Goal: Register for event/course

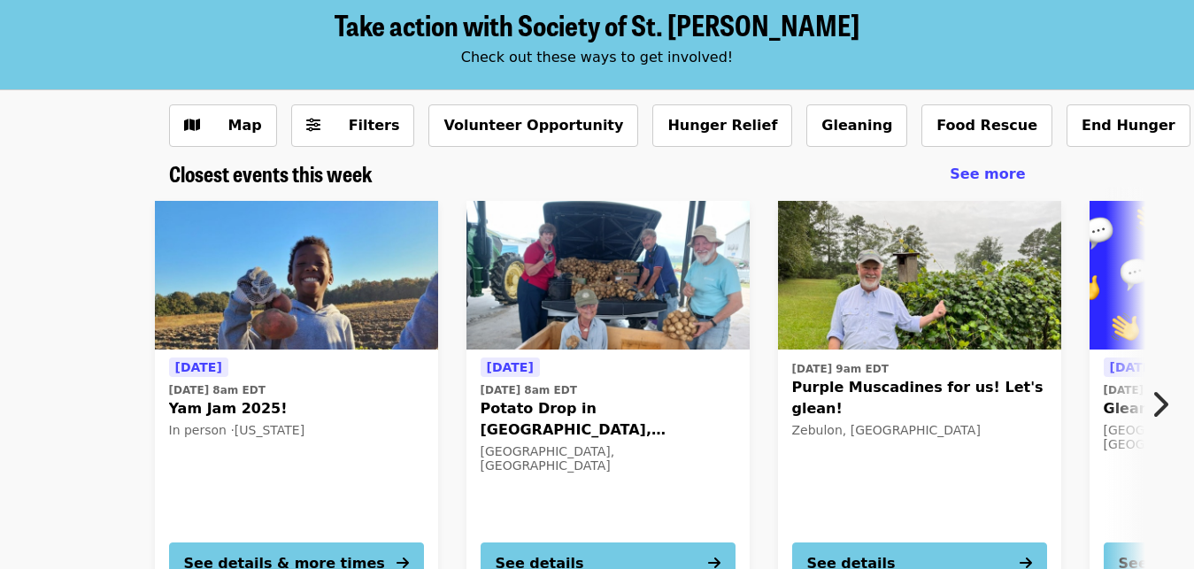
scroll to position [181, 0]
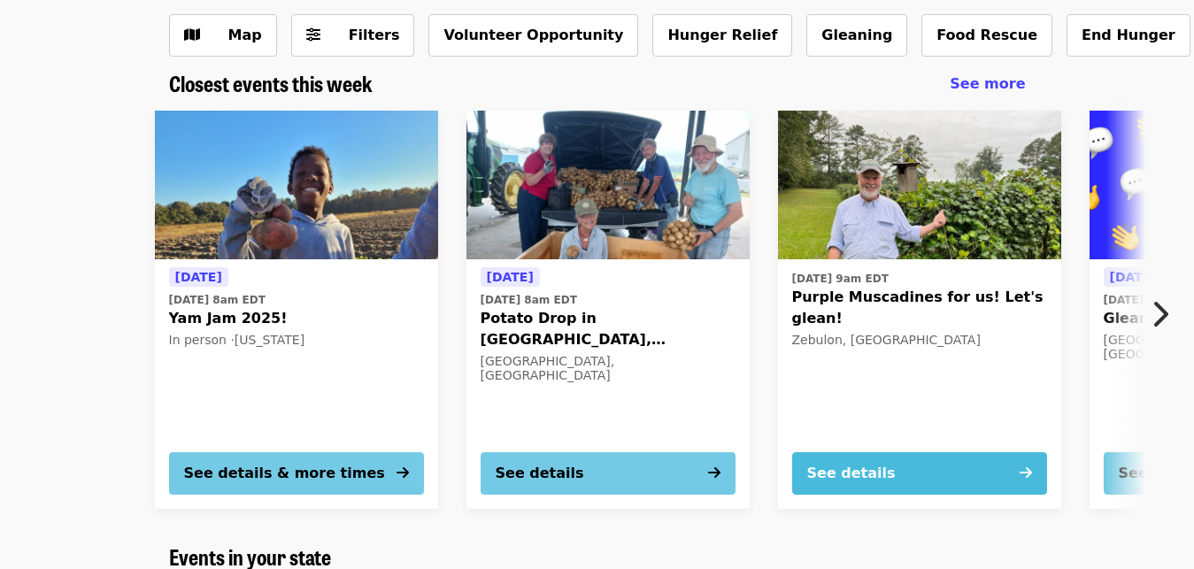
click at [922, 472] on button "See details" at bounding box center [919, 473] width 255 height 42
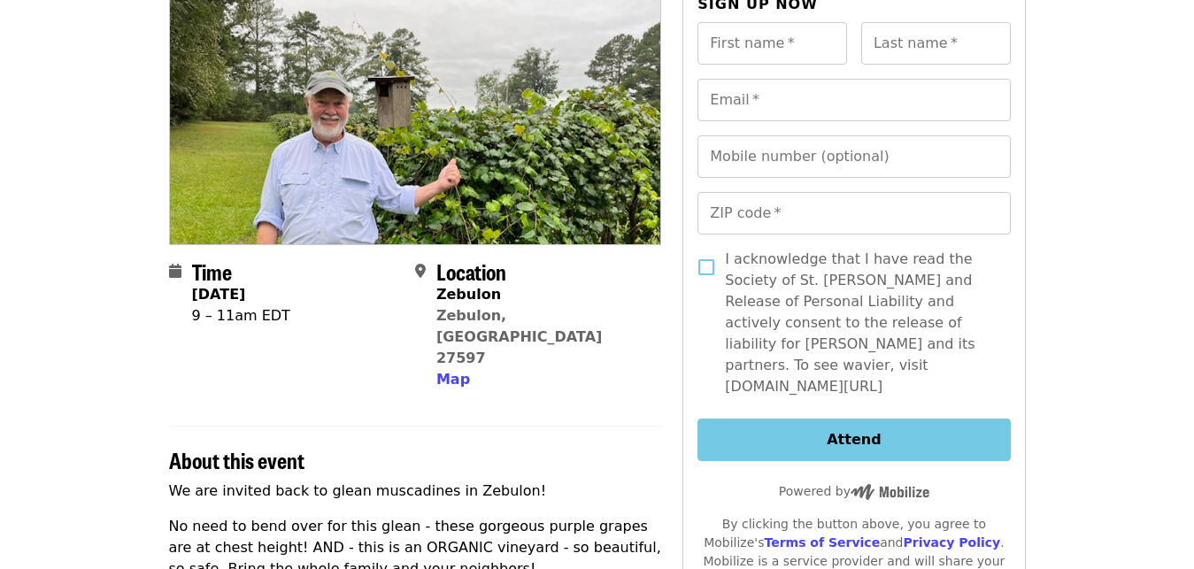
scroll to position [90, 0]
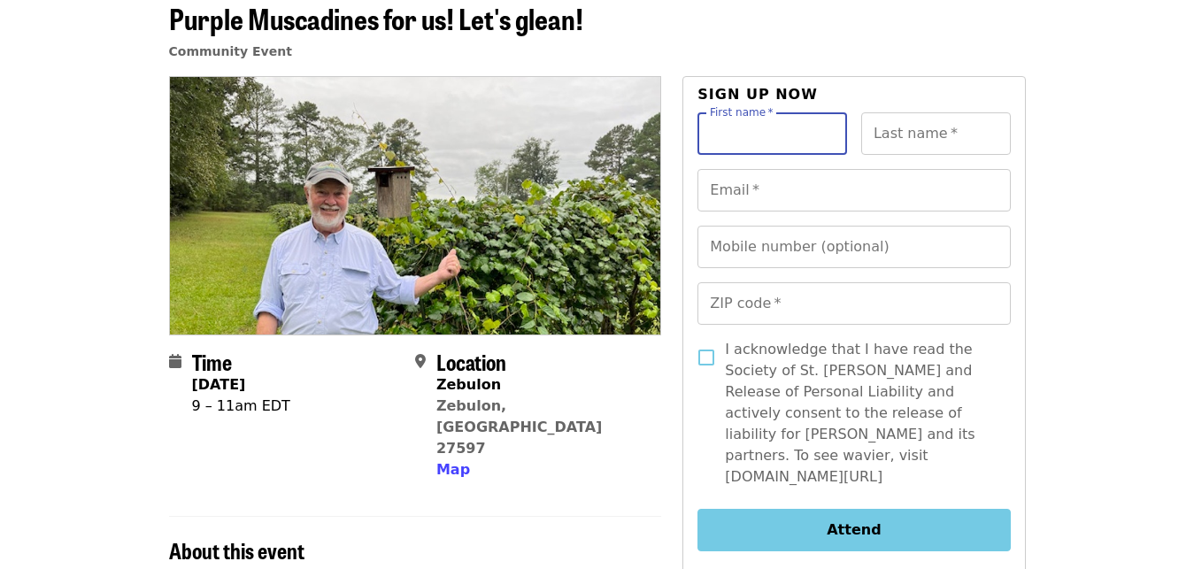
click at [747, 139] on input "First name   *" at bounding box center [773, 133] width 150 height 42
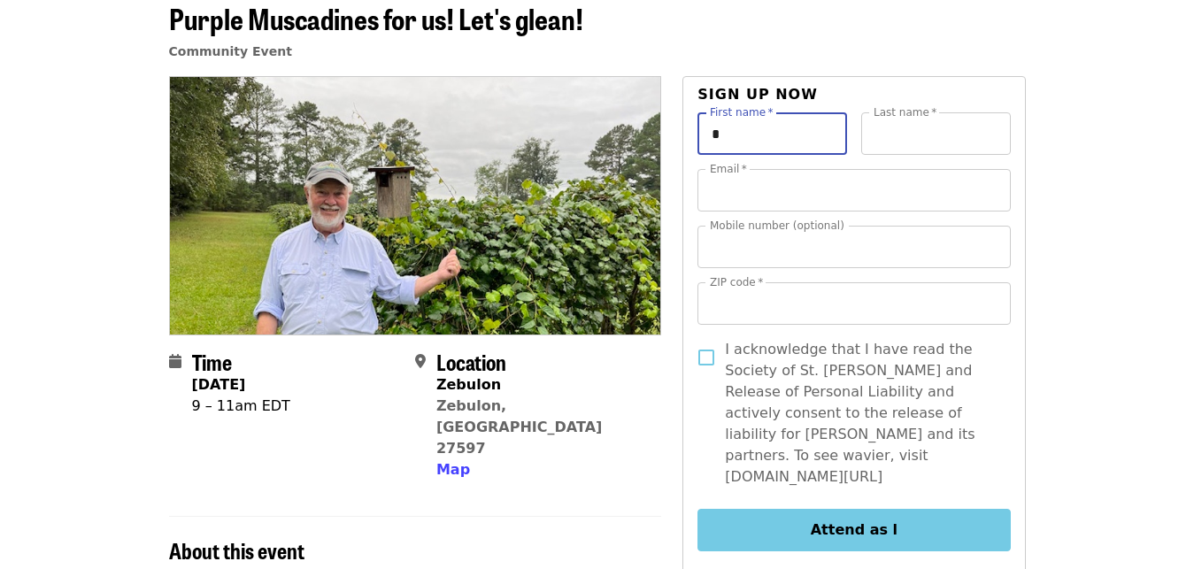
type input "****"
type input "*****"
type input "**********"
type input "*****"
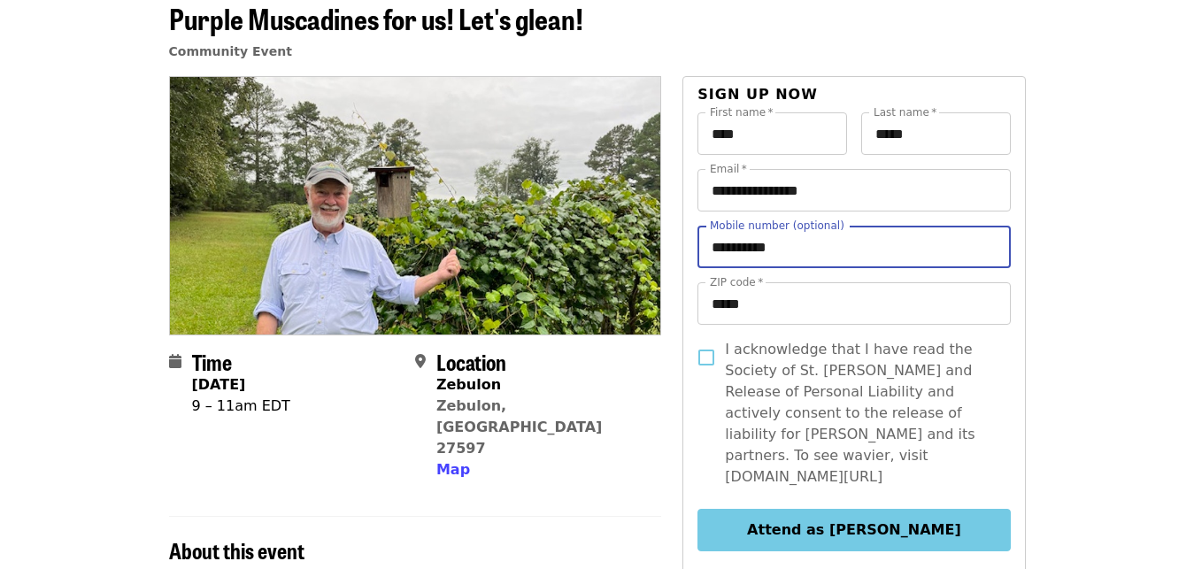
click at [799, 246] on input "**********" at bounding box center [854, 247] width 313 height 42
type input "**********"
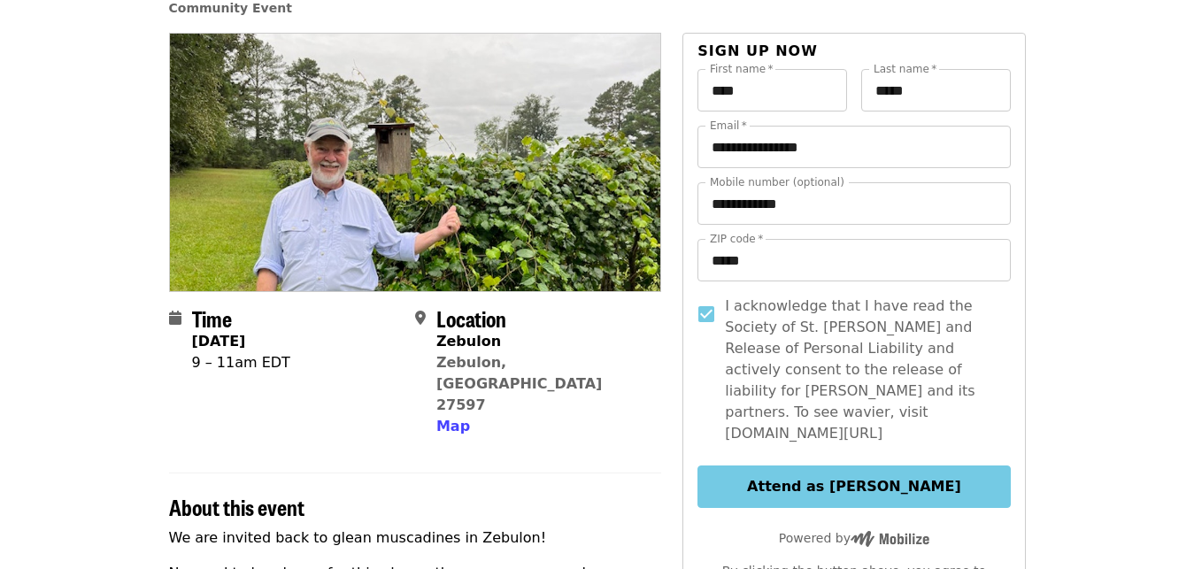
scroll to position [181, 0]
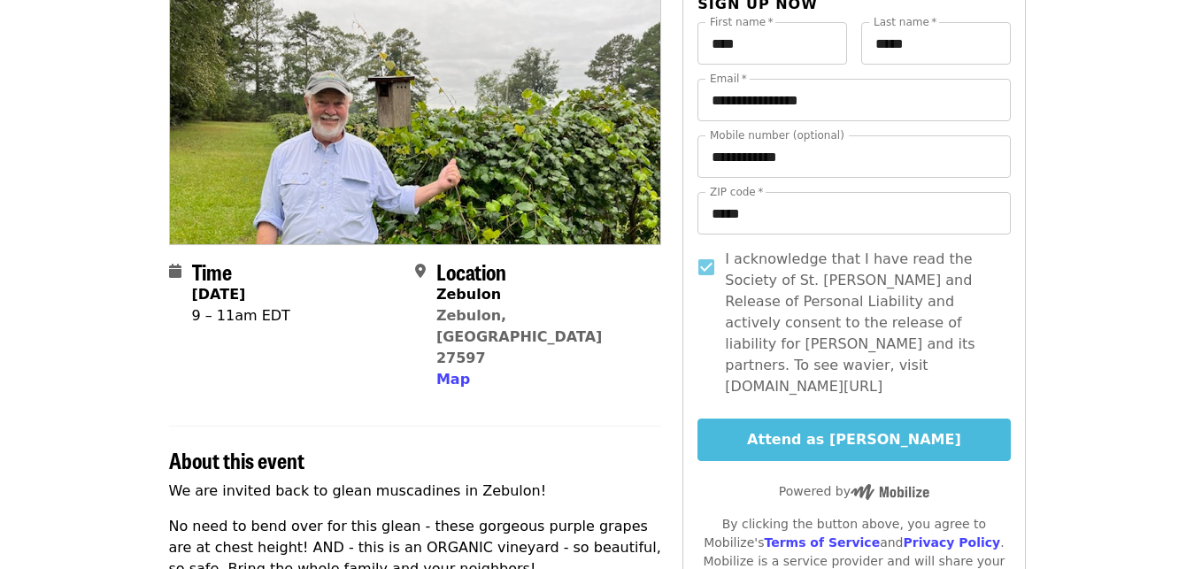
click at [852, 419] on button "Attend as [PERSON_NAME]" at bounding box center [854, 440] width 313 height 42
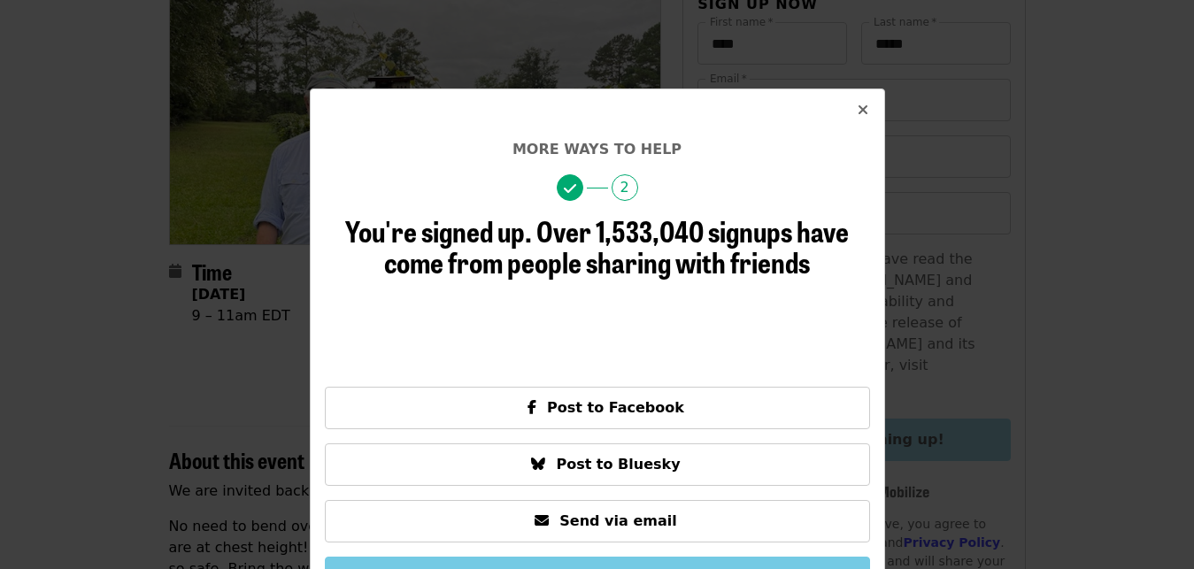
click at [858, 114] on icon "times icon" at bounding box center [863, 110] width 11 height 17
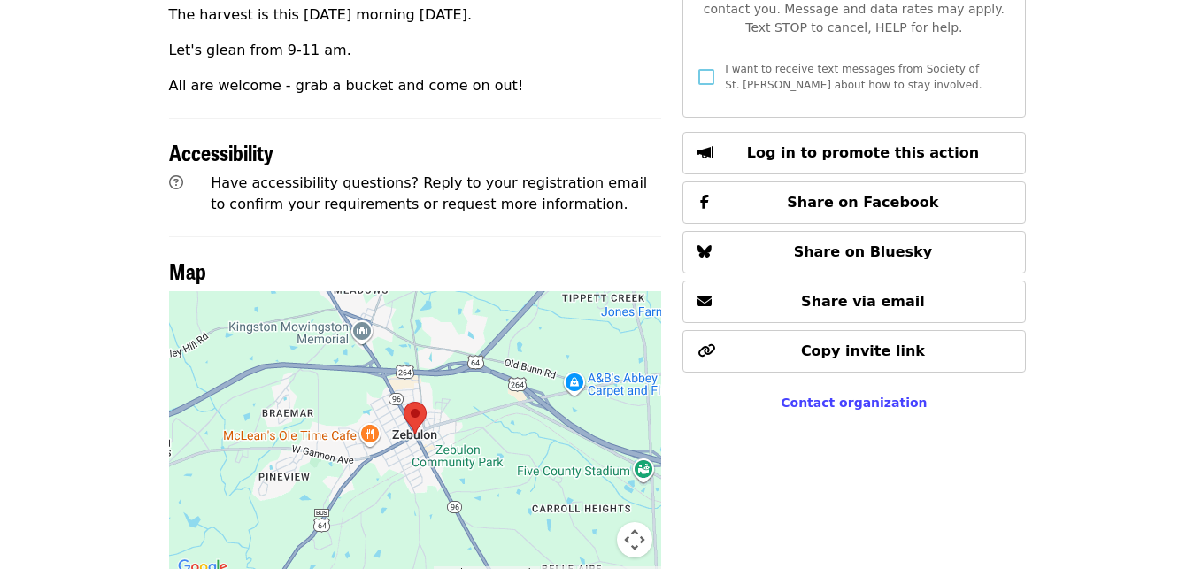
scroll to position [813, 0]
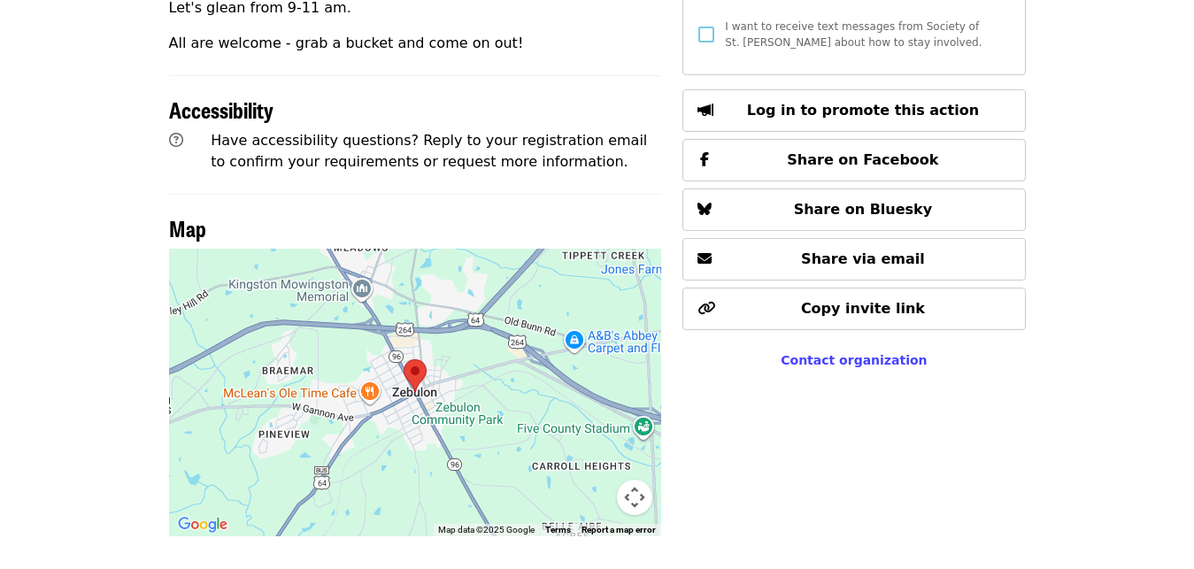
click at [626, 480] on button "Map camera controls" at bounding box center [634, 497] width 35 height 35
click at [593, 480] on button "Zoom out" at bounding box center [590, 497] width 35 height 35
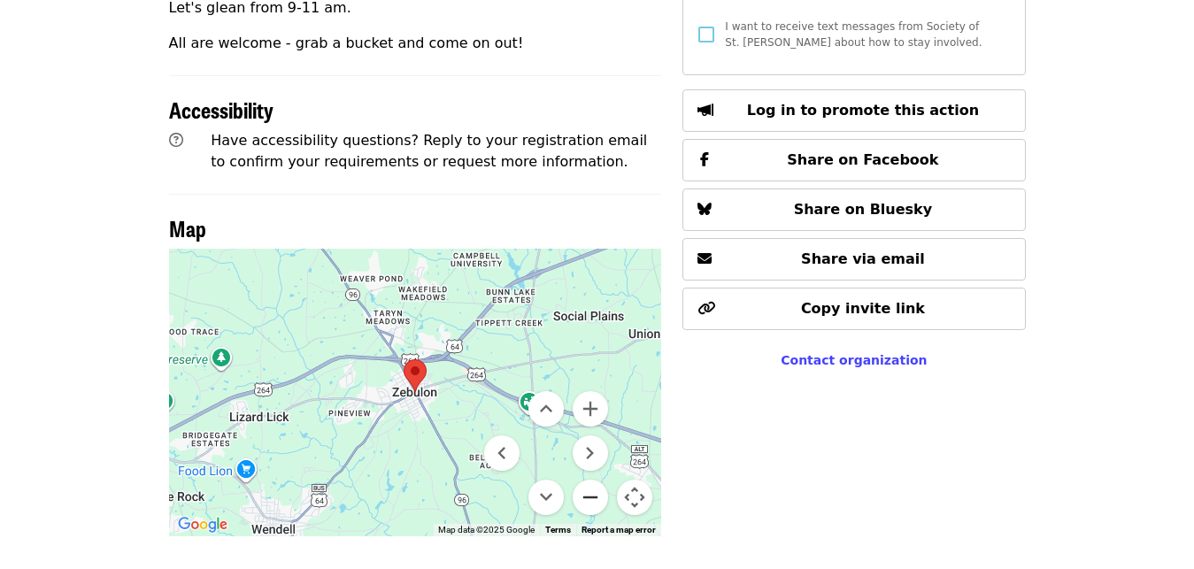
click at [593, 480] on button "Zoom out" at bounding box center [590, 497] width 35 height 35
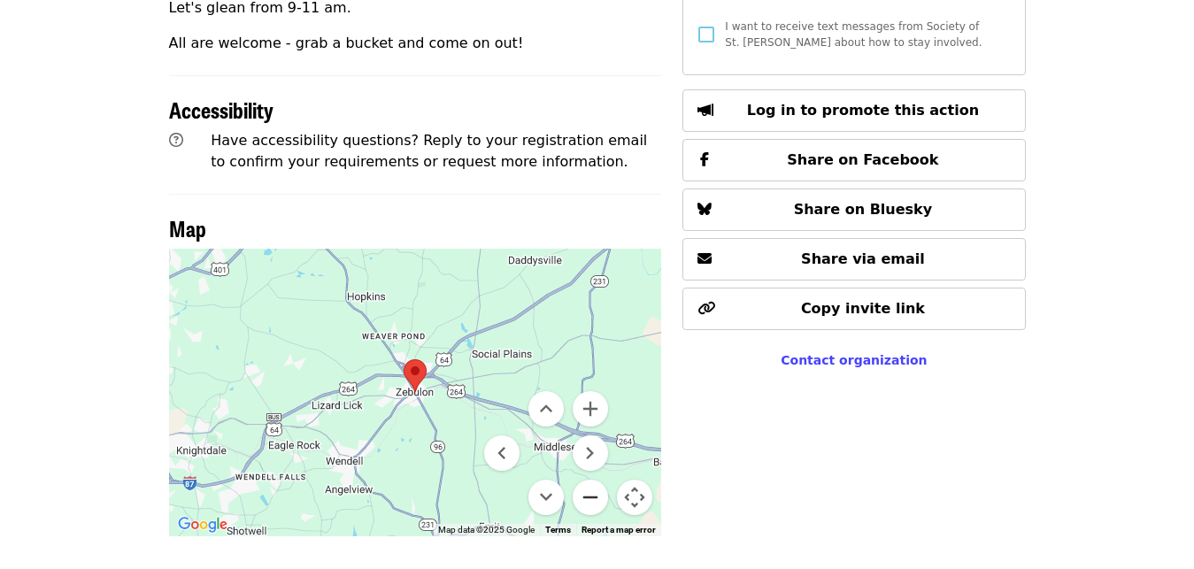
click at [593, 480] on button "Zoom out" at bounding box center [590, 497] width 35 height 35
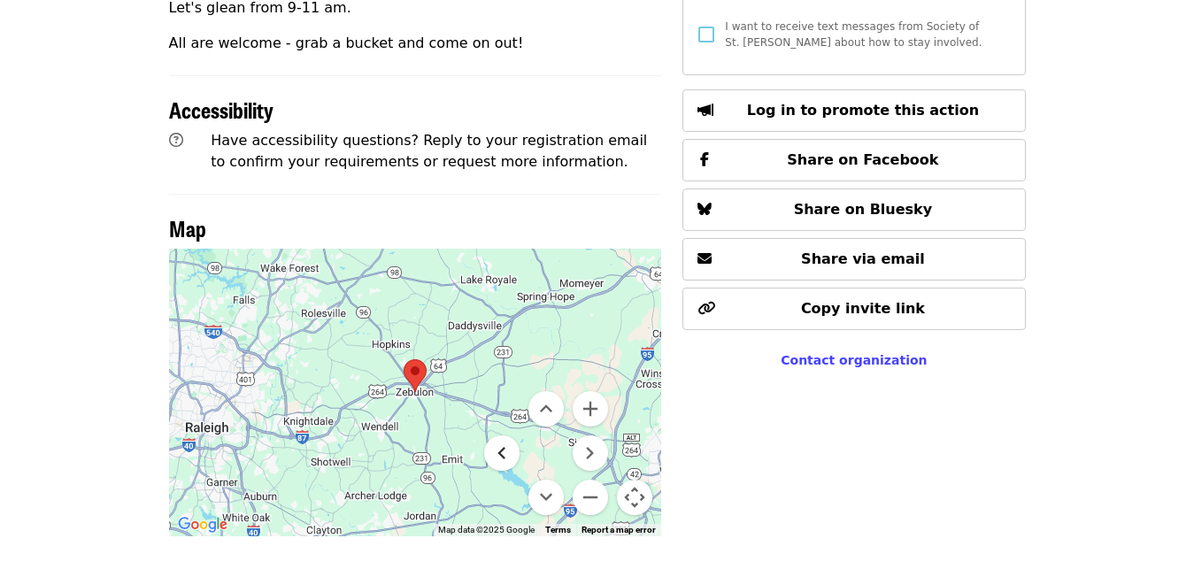
click at [510, 436] on button "Move left" at bounding box center [501, 453] width 35 height 35
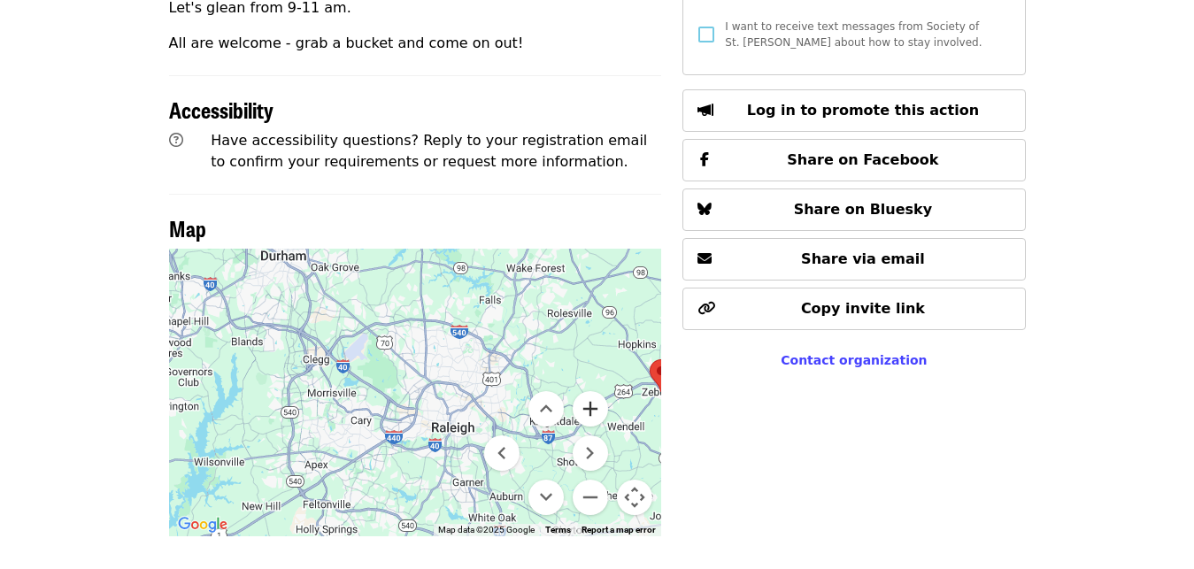
click at [588, 391] on button "Zoom in" at bounding box center [590, 408] width 35 height 35
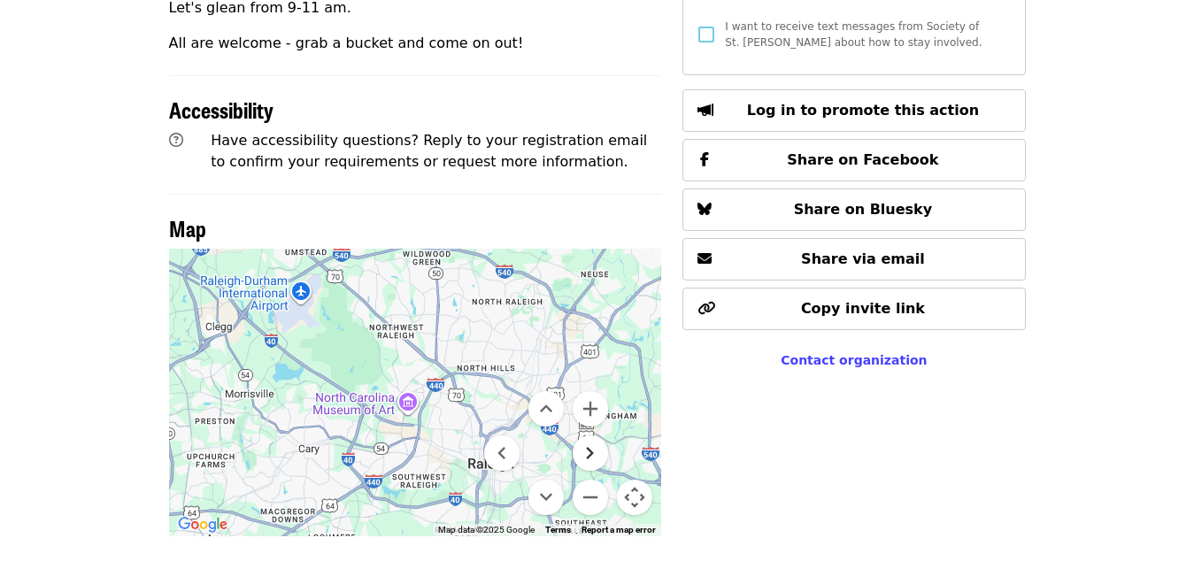
click at [587, 436] on button "Move right" at bounding box center [590, 453] width 35 height 35
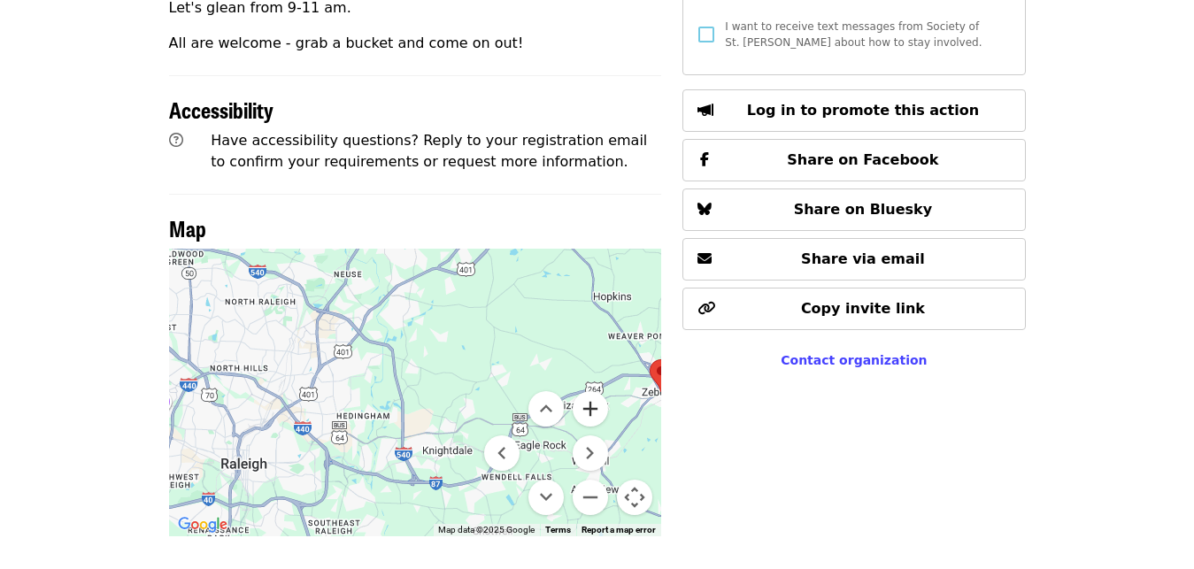
click at [591, 391] on button "Zoom in" at bounding box center [590, 408] width 35 height 35
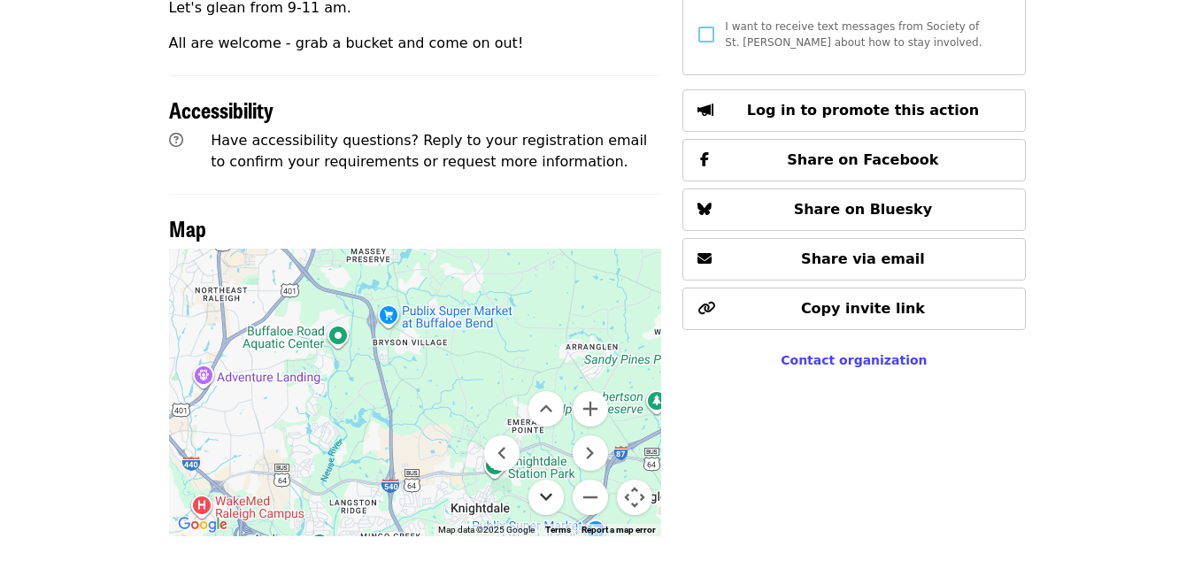
click at [548, 480] on button "Move down" at bounding box center [546, 497] width 35 height 35
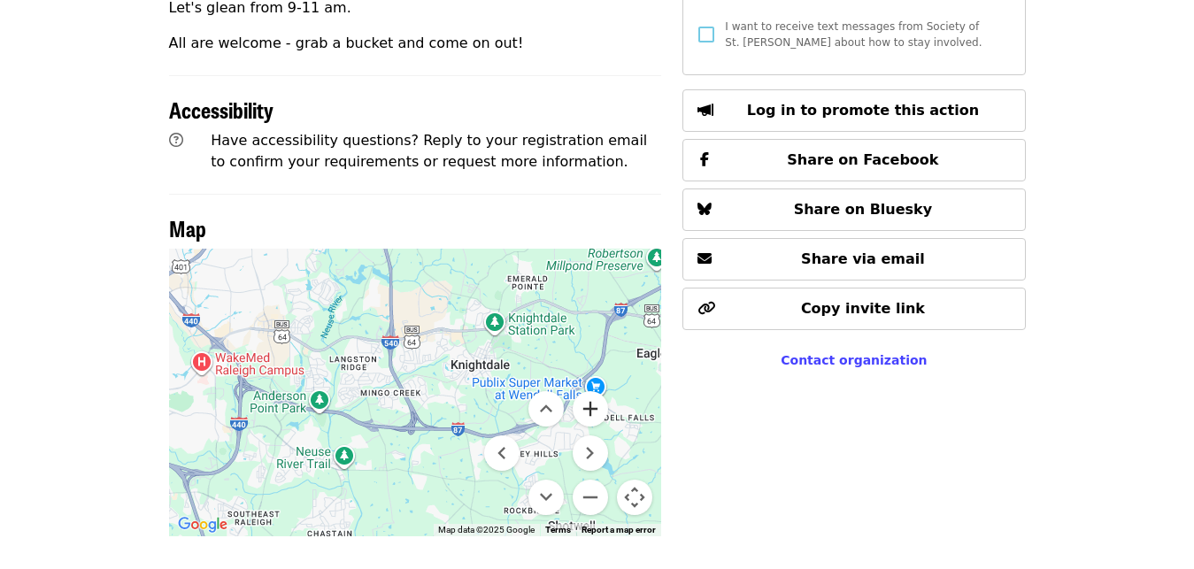
click at [592, 391] on button "Zoom in" at bounding box center [590, 408] width 35 height 35
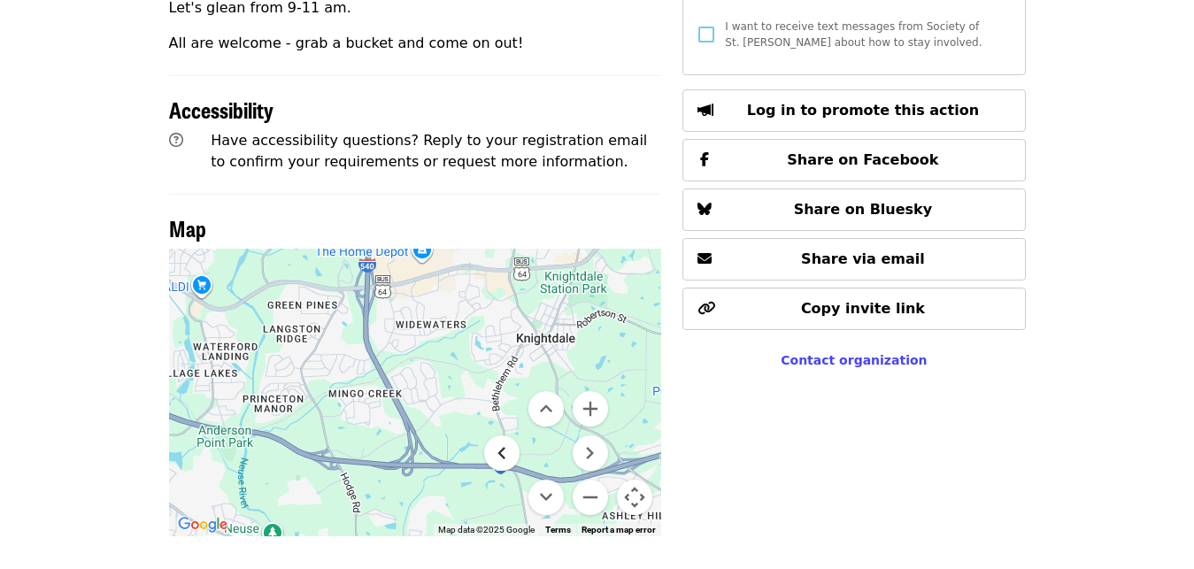
click at [497, 436] on button "Move left" at bounding box center [501, 453] width 35 height 35
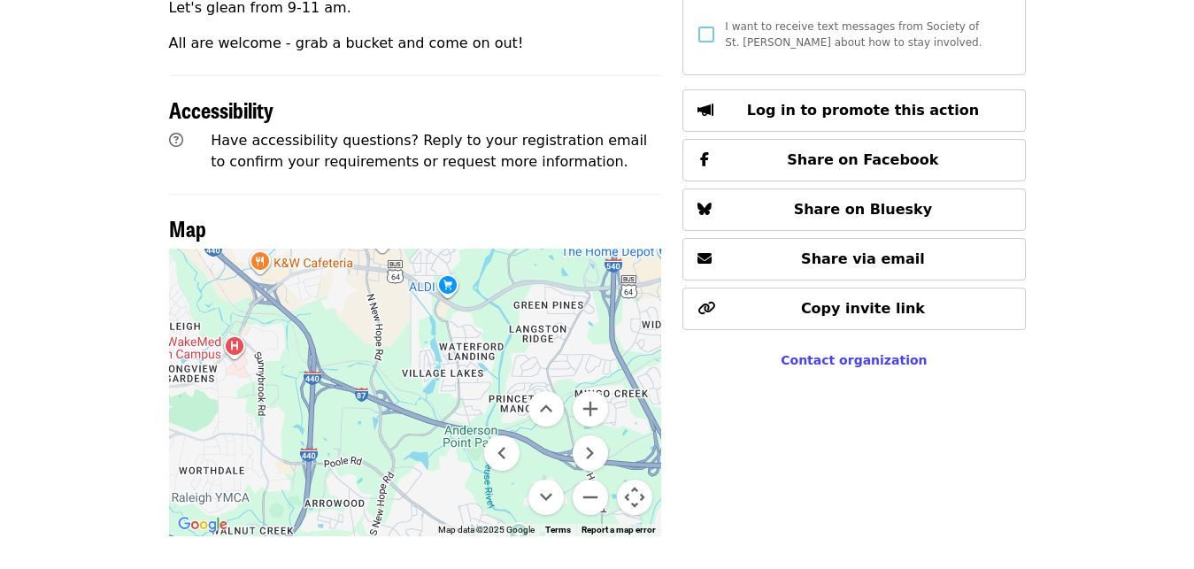
drag, startPoint x: 405, startPoint y: 446, endPoint x: 401, endPoint y: 401, distance: 45.3
click at [401, 401] on div at bounding box center [415, 393] width 493 height 288
click at [587, 391] on button "Zoom in" at bounding box center [590, 408] width 35 height 35
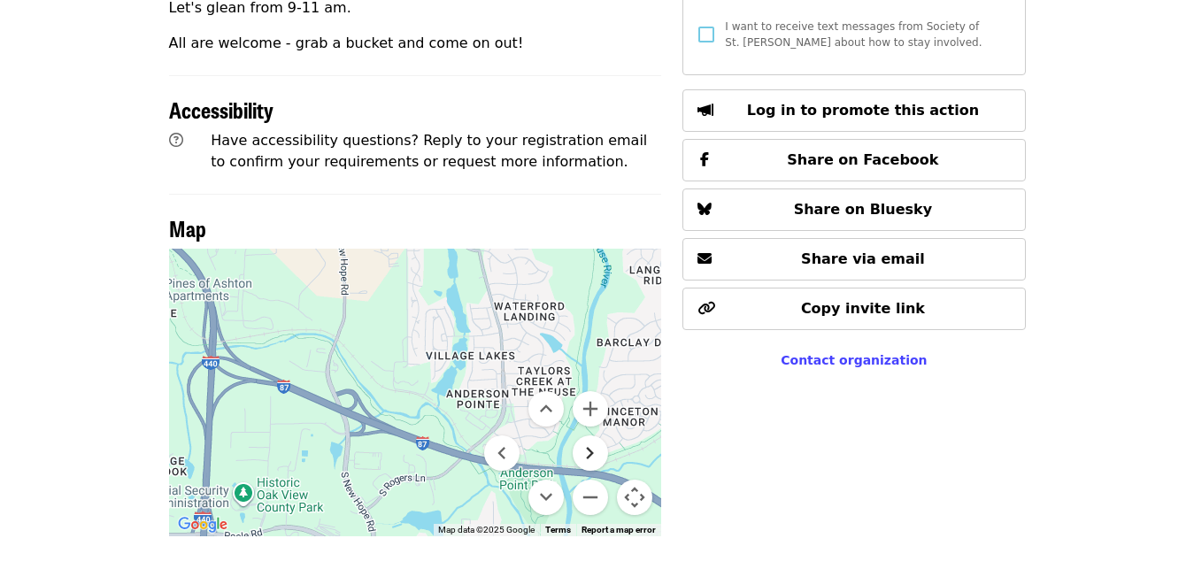
click at [596, 436] on button "Move right" at bounding box center [590, 453] width 35 height 35
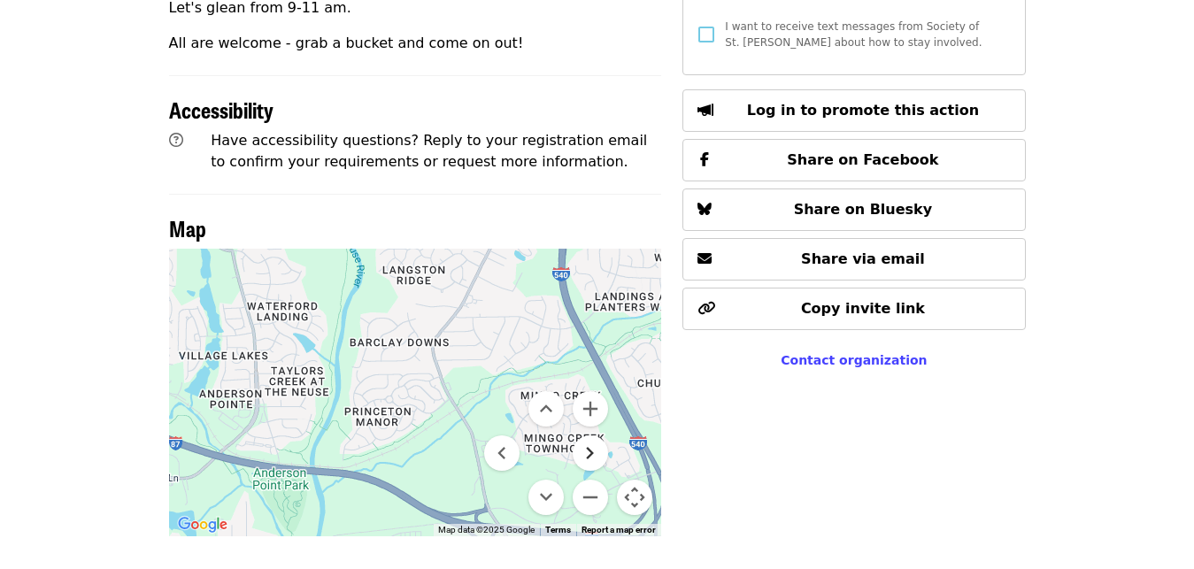
click at [583, 436] on button "Move right" at bounding box center [590, 453] width 35 height 35
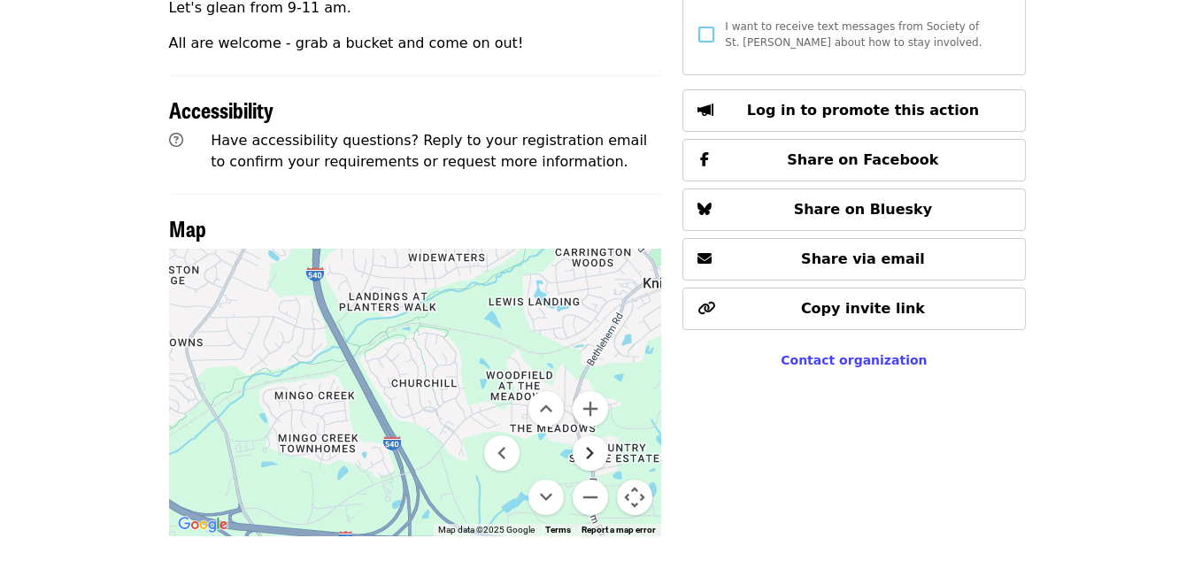
click at [583, 436] on button "Move right" at bounding box center [590, 453] width 35 height 35
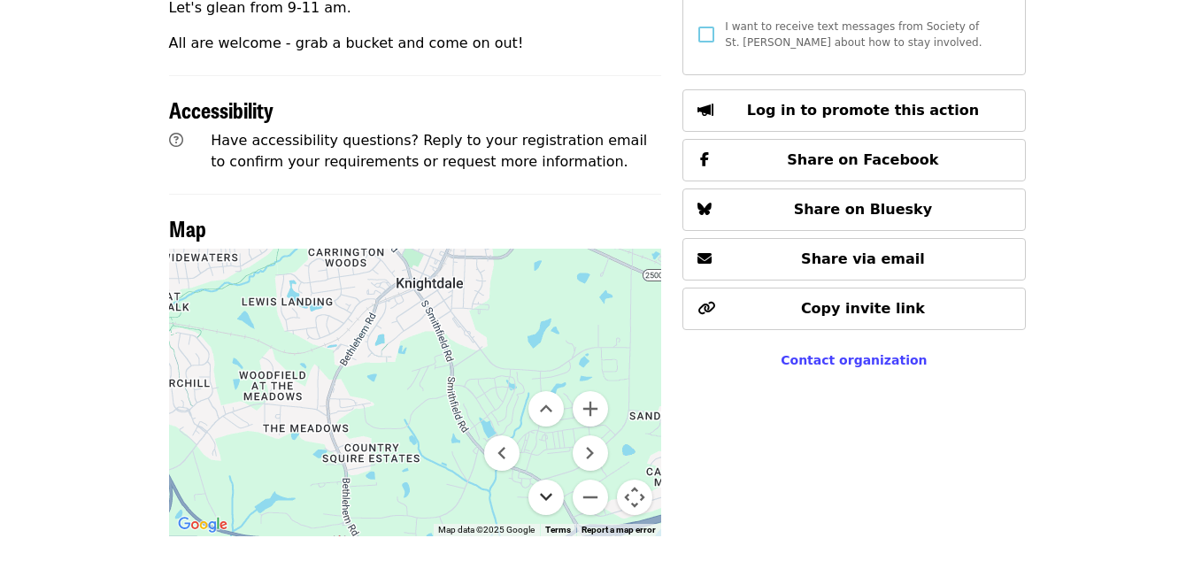
click at [547, 480] on button "Move down" at bounding box center [546, 497] width 35 height 35
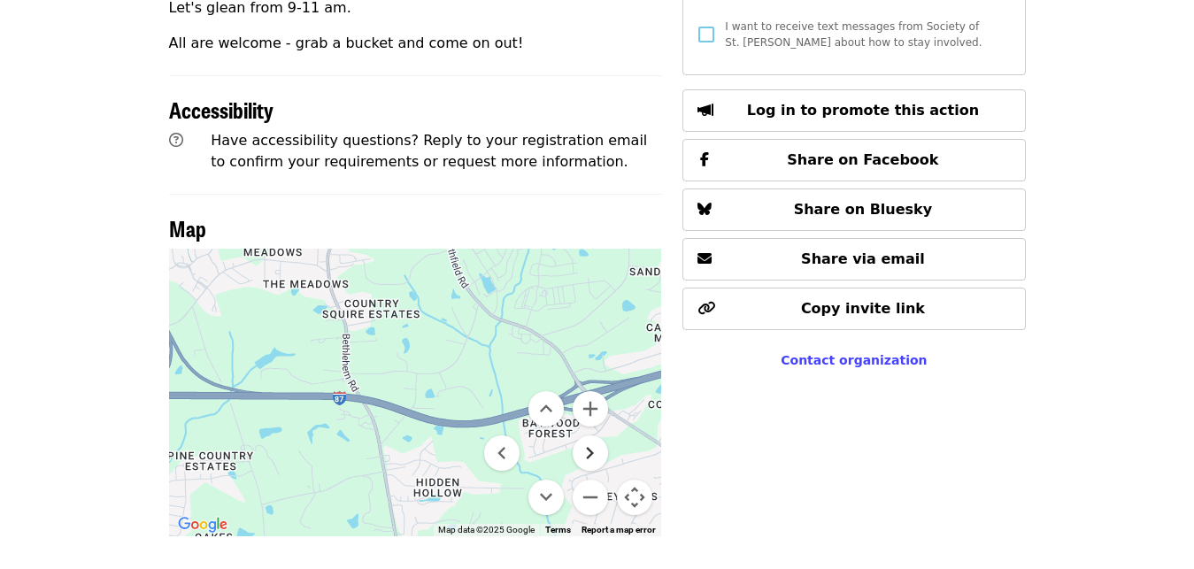
click at [588, 436] on button "Move right" at bounding box center [590, 453] width 35 height 35
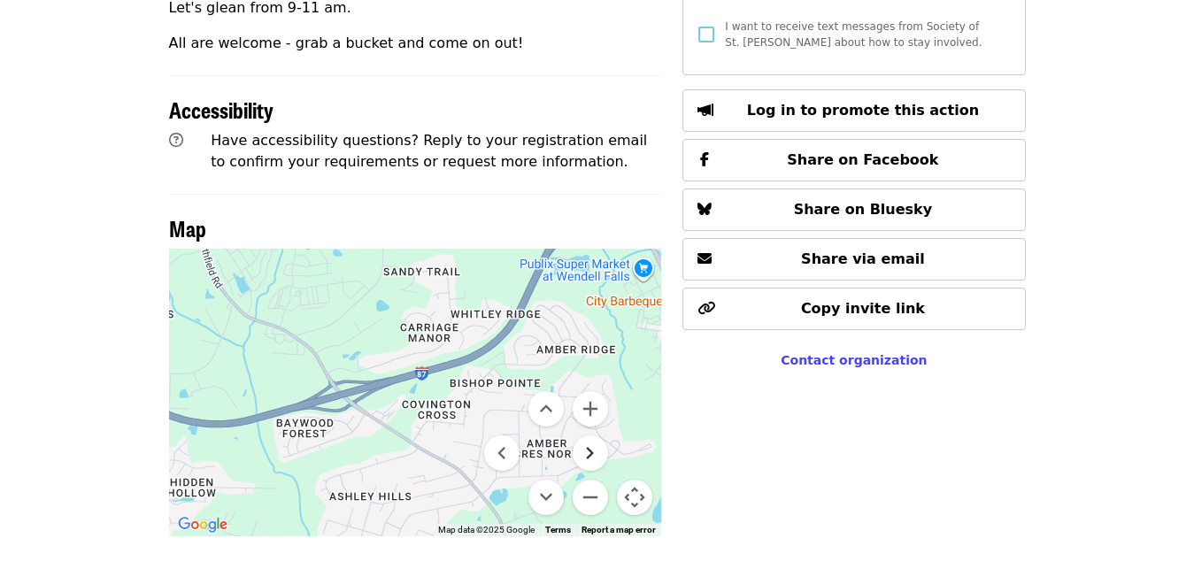
click at [588, 436] on button "Move right" at bounding box center [590, 453] width 35 height 35
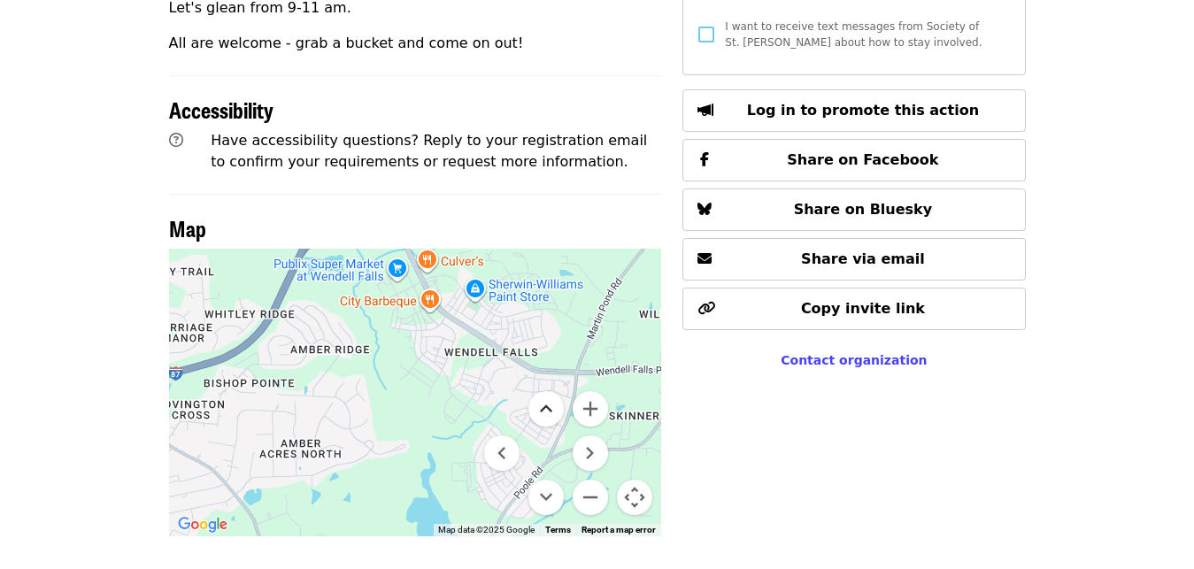
click at [548, 391] on button "Move up" at bounding box center [546, 408] width 35 height 35
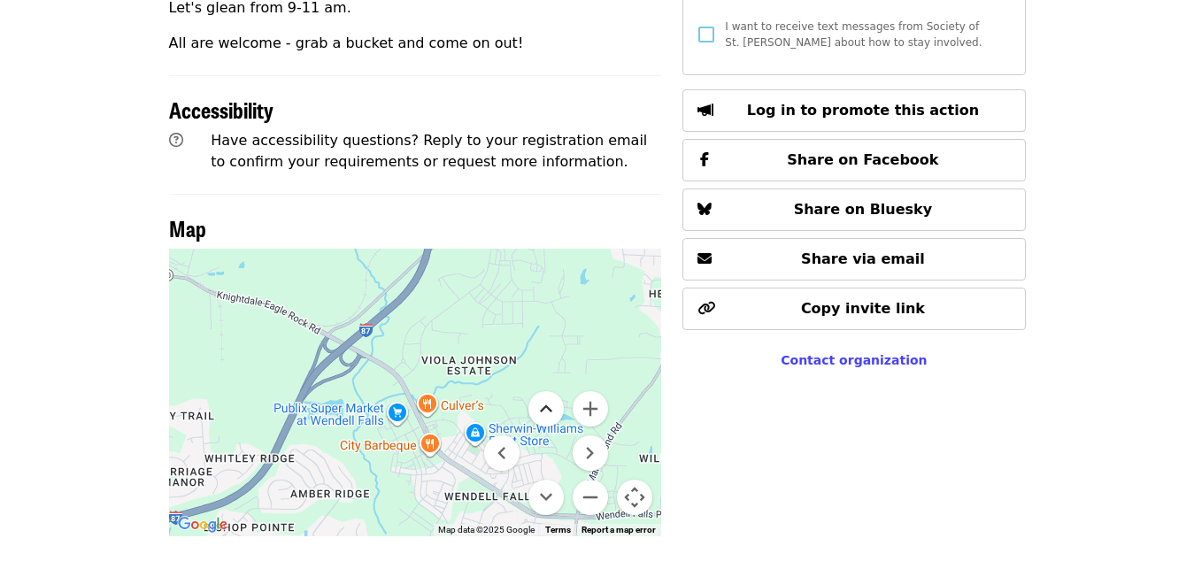
click at [548, 391] on button "Move up" at bounding box center [546, 408] width 35 height 35
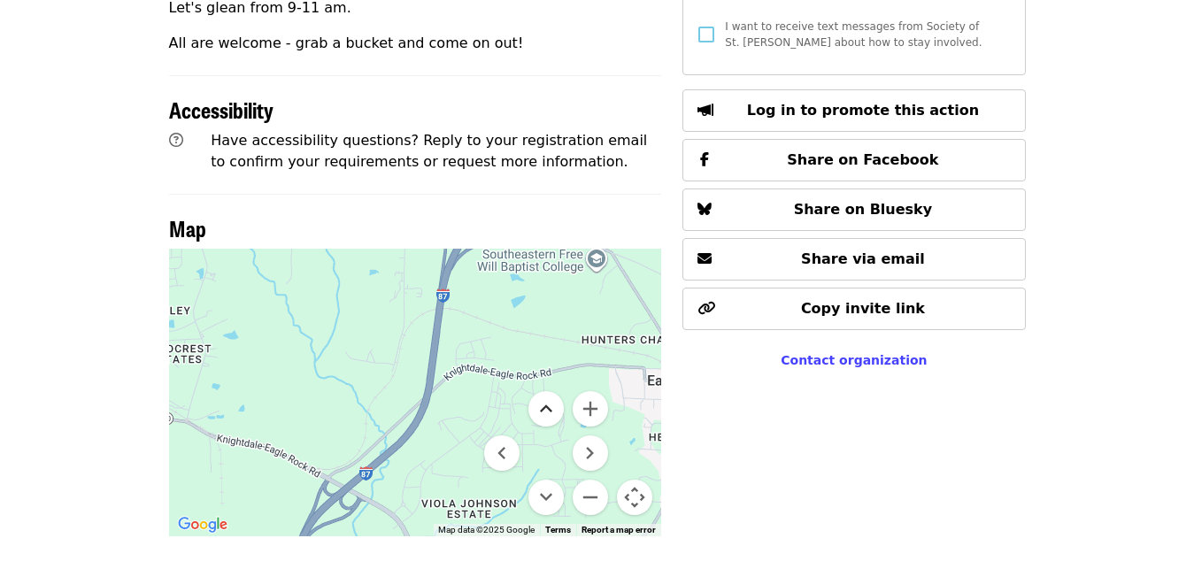
click at [548, 391] on button "Move up" at bounding box center [546, 408] width 35 height 35
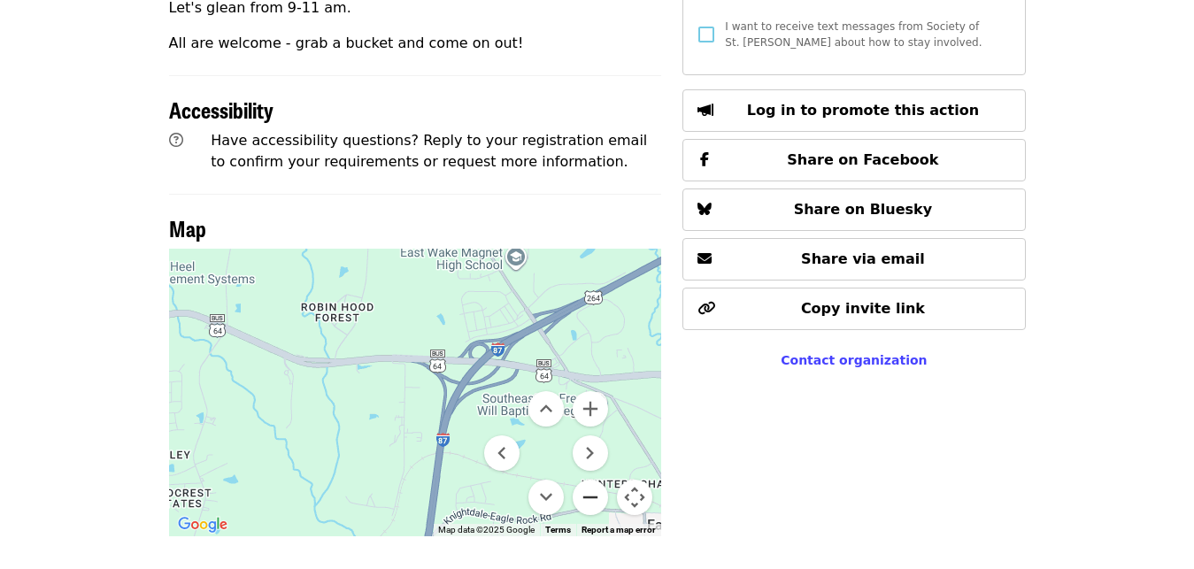
click at [585, 480] on button "Zoom out" at bounding box center [590, 497] width 35 height 35
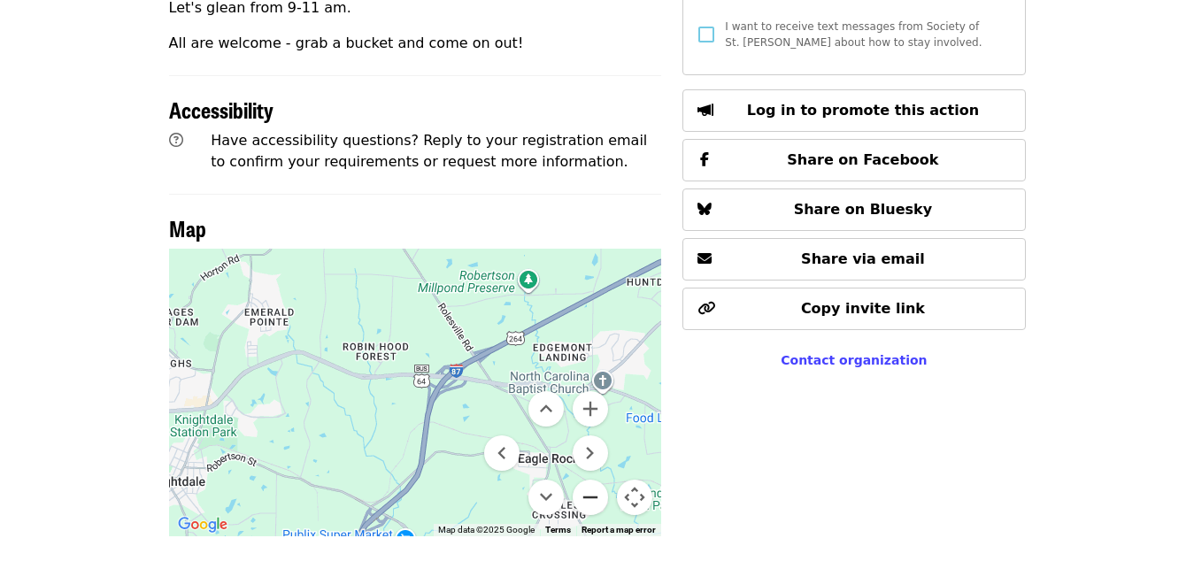
click at [585, 480] on button "Zoom out" at bounding box center [590, 497] width 35 height 35
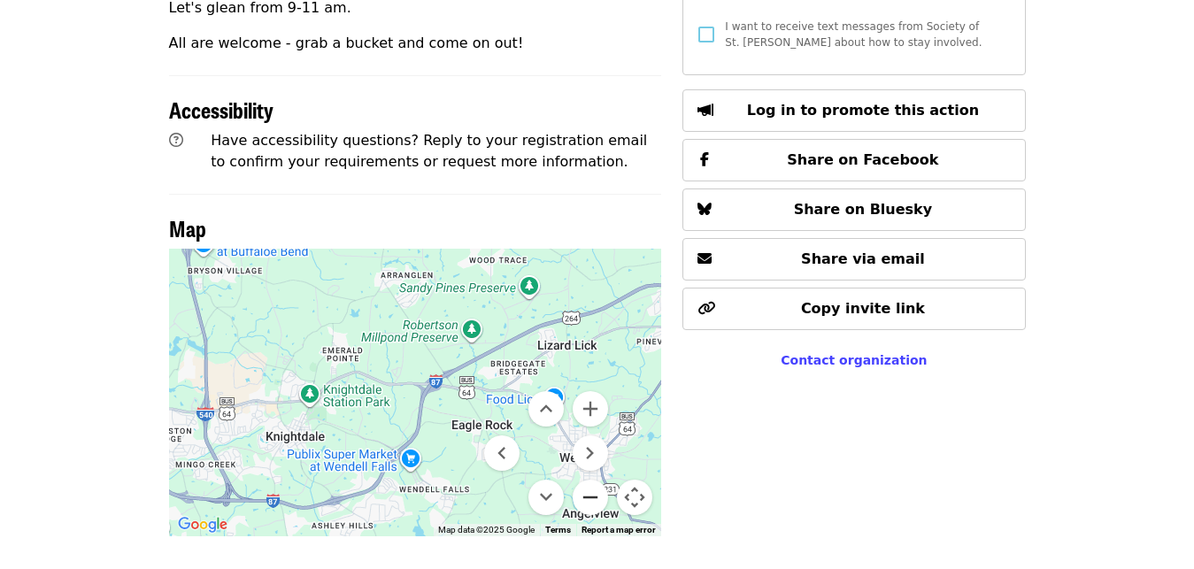
click at [585, 480] on button "Zoom out" at bounding box center [590, 497] width 35 height 35
